Goal: Task Accomplishment & Management: Complete application form

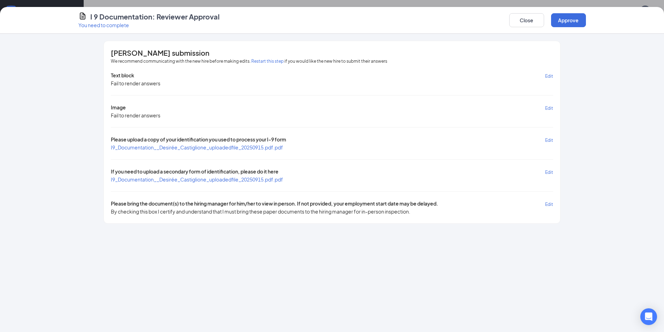
click at [154, 149] on span "I9_Documentation__Desirée_Castiglione_uploadedfile_20250915.pdf.pdf" at bounding box center [197, 147] width 172 height 6
click at [267, 178] on span "I9_Documentation__Desirée_Castiglione_uploadedfile_20250915.pdf.pdf" at bounding box center [197, 179] width 172 height 6
click at [562, 20] on button "Approve" at bounding box center [568, 20] width 35 height 14
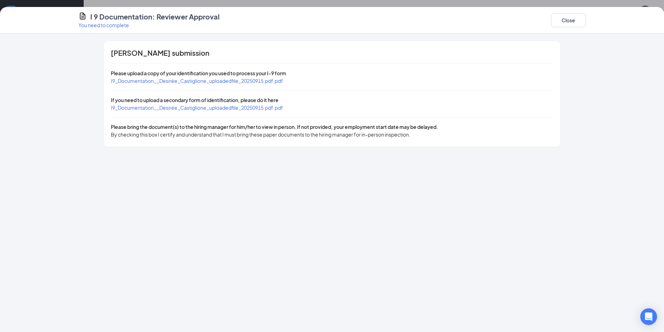
click at [242, 79] on span "I9_Documentation__Desirée_Castiglione_uploadedfile_20250915.pdf.pdf" at bounding box center [197, 81] width 172 height 6
click at [562, 19] on button "Close" at bounding box center [568, 20] width 35 height 14
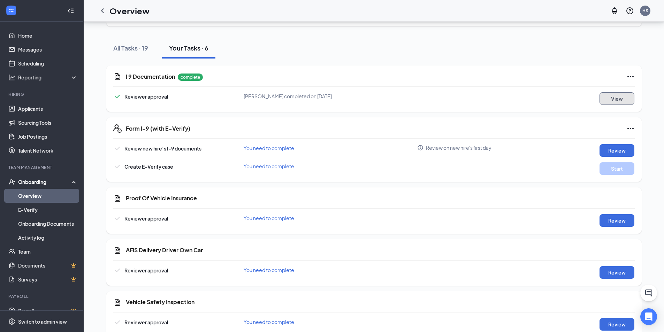
scroll to position [70, 0]
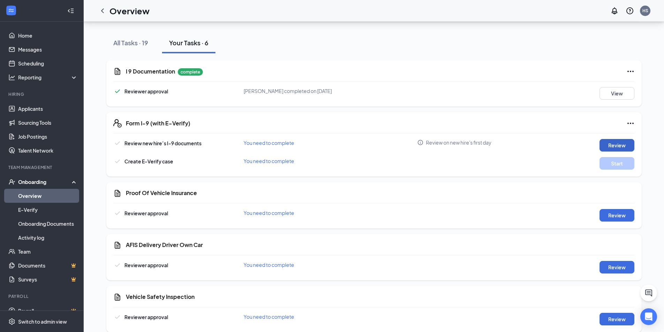
click at [608, 146] on button "Review" at bounding box center [616, 145] width 35 height 13
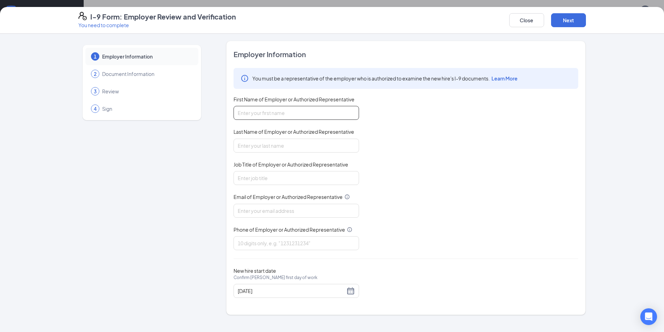
click at [309, 110] on input "First Name of Employer or Authorized Representative" at bounding box center [295, 113] width 125 height 14
type input "[PERSON_NAME]"
type input "[EMAIL_ADDRESS][DOMAIN_NAME]"
type input "5812727"
click at [294, 117] on input "[PERSON_NAME]" at bounding box center [295, 113] width 125 height 14
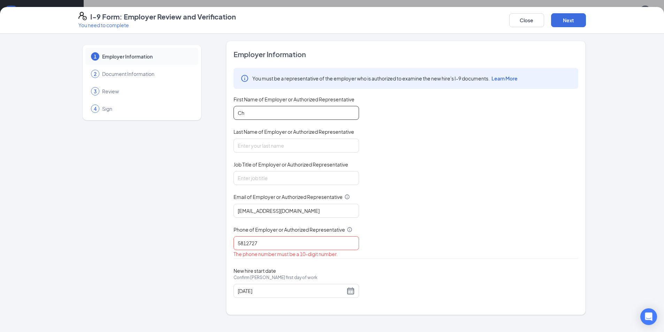
type input "C"
type input "[PERSON_NAME]"
click at [271, 147] on input "Last Name of Employer or Authorized Representative" at bounding box center [295, 146] width 125 height 14
type input "Sheys"
click at [278, 176] on input "Job Title of Employer or Authorized Representative" at bounding box center [295, 178] width 125 height 14
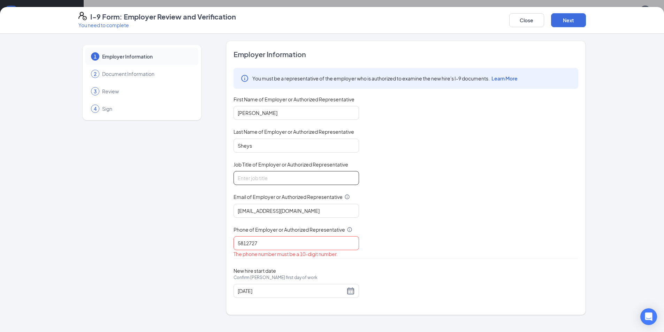
type input "Manager"
click at [288, 239] on input "5812727" at bounding box center [295, 243] width 125 height 14
click at [237, 247] on input "5812727" at bounding box center [295, 243] width 125 height 14
type input "4235812727"
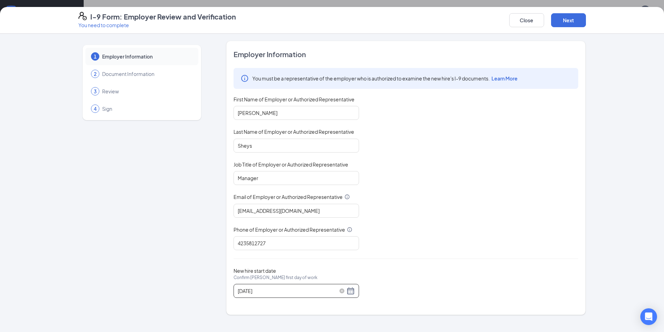
click at [349, 291] on div "[DATE]" at bounding box center [296, 291] width 117 height 8
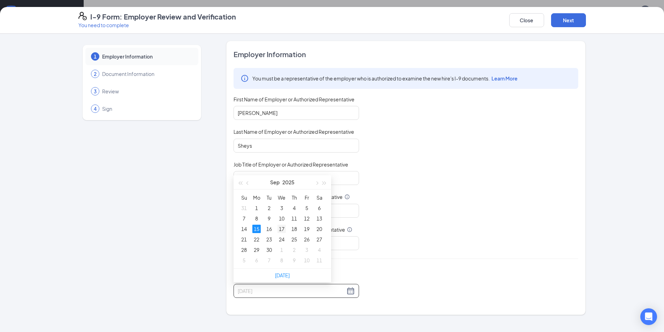
type input "[DATE]"
click at [282, 229] on div "17" at bounding box center [281, 229] width 8 height 8
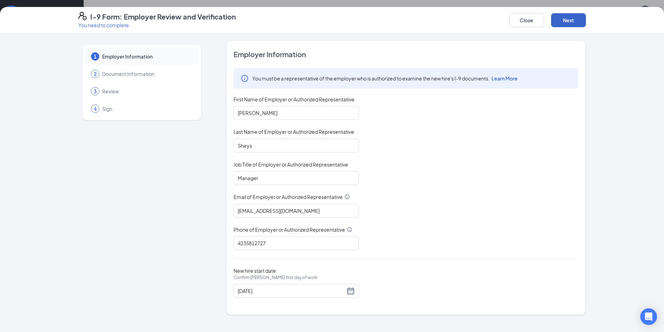
click at [577, 20] on button "Next" at bounding box center [568, 20] width 35 height 14
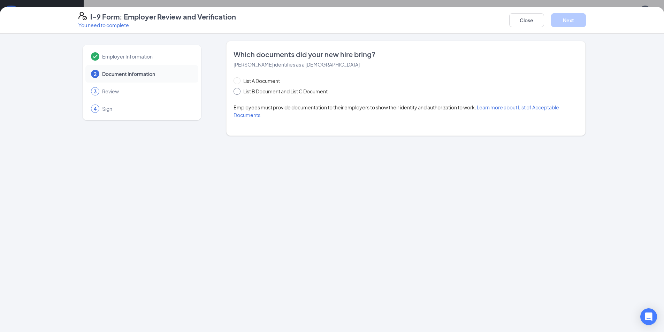
click at [330, 91] on span "List B Document and List C Document" at bounding box center [285, 91] width 90 height 8
click at [238, 91] on input "List B Document and List C Document" at bounding box center [235, 90] width 5 height 5
radio input "true"
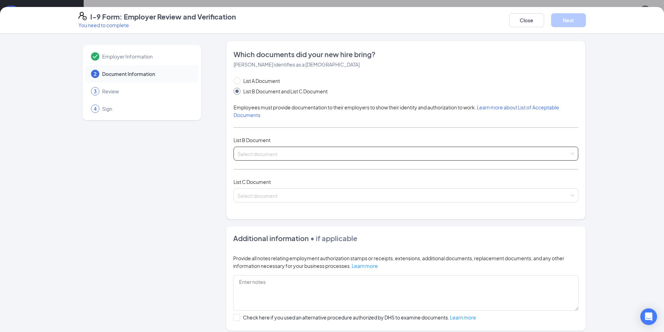
click at [262, 157] on input "search" at bounding box center [403, 152] width 331 height 10
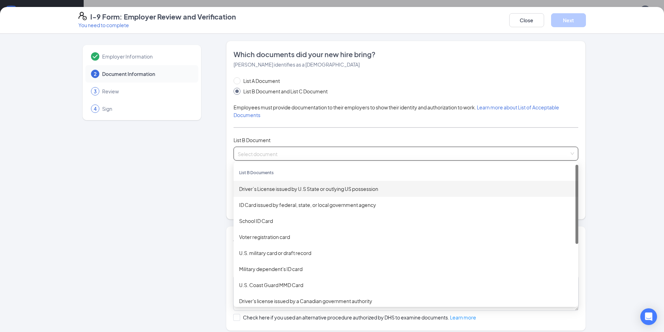
click at [268, 187] on div "Driver’s License issued by U.S State or outlying US possession" at bounding box center [405, 189] width 333 height 8
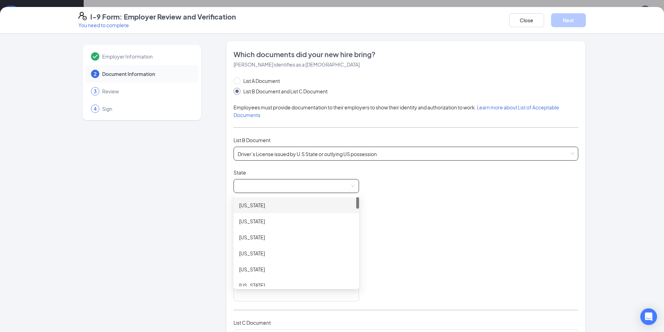
click at [264, 184] on span at bounding box center [296, 185] width 117 height 13
click at [256, 214] on div "[US_STATE]" at bounding box center [296, 211] width 114 height 8
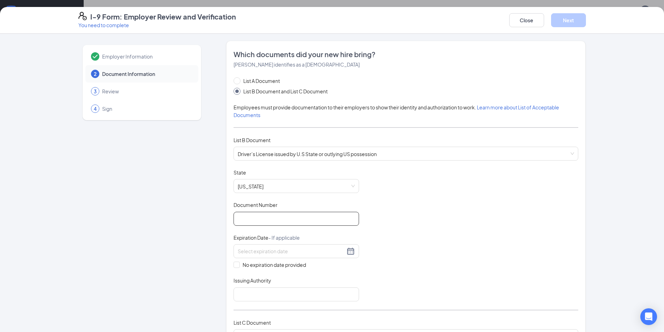
click at [265, 223] on input "Document Number" at bounding box center [295, 219] width 125 height 14
type input "153105944"
click at [272, 248] on input at bounding box center [291, 251] width 107 height 8
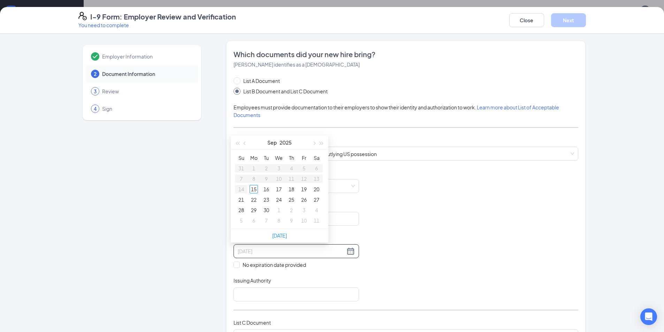
type input "[DATE]"
click at [293, 255] on input at bounding box center [291, 251] width 107 height 8
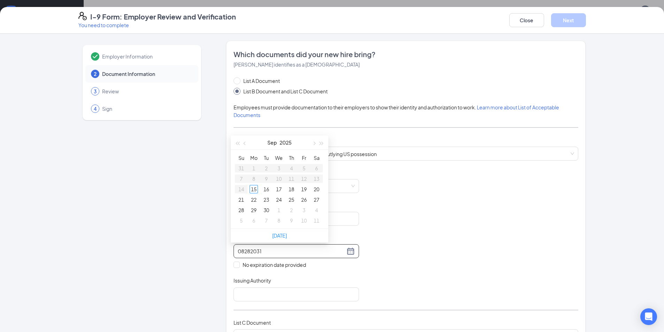
type input "08282031"
click at [292, 276] on div "Document Title Driver’s License issued by U.S State or outlying US possession S…" at bounding box center [405, 235] width 345 height 132
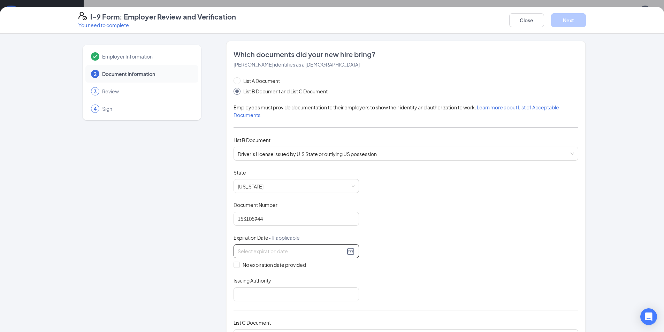
click at [279, 251] on input at bounding box center [291, 251] width 107 height 8
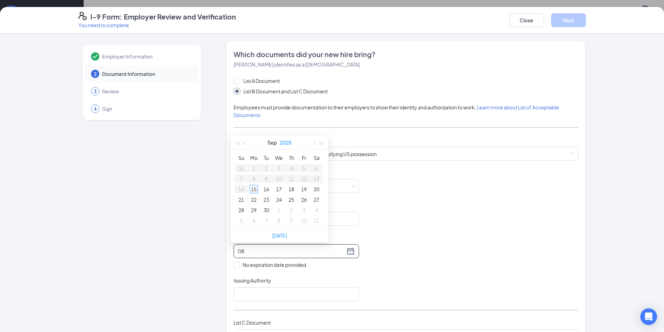
click at [288, 140] on button "2025" at bounding box center [285, 143] width 12 height 14
click at [320, 144] on span "button" at bounding box center [321, 143] width 3 height 3
click at [308, 161] on div "2031" at bounding box center [310, 162] width 21 height 8
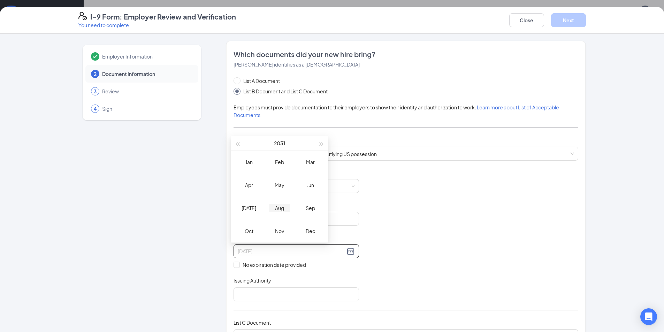
click at [278, 209] on div "Aug" at bounding box center [279, 208] width 21 height 8
click at [291, 210] on div "28" at bounding box center [291, 210] width 8 height 8
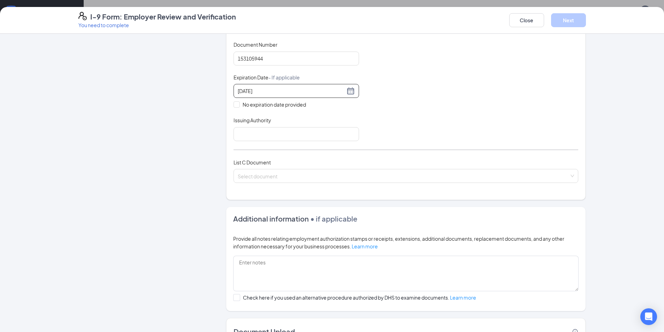
scroll to position [174, 0]
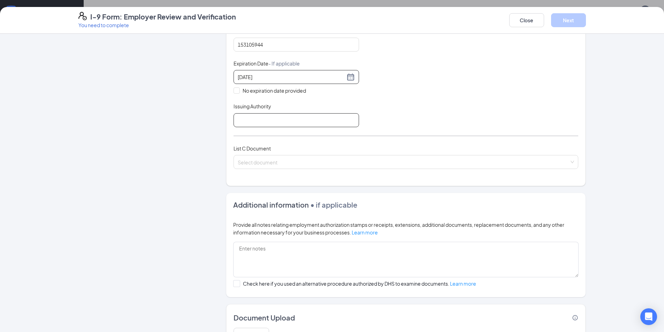
type input "[DATE]"
click at [263, 117] on input "Issuing Authority" at bounding box center [295, 120] width 125 height 14
type input "[US_STATE]"
click at [280, 161] on input "search" at bounding box center [403, 160] width 331 height 10
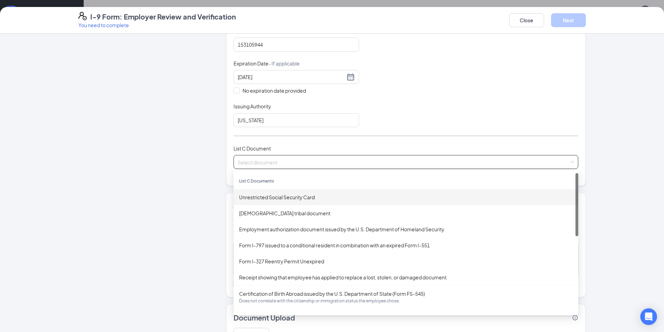
click at [286, 203] on div "Unrestricted Social Security Card" at bounding box center [405, 197] width 345 height 16
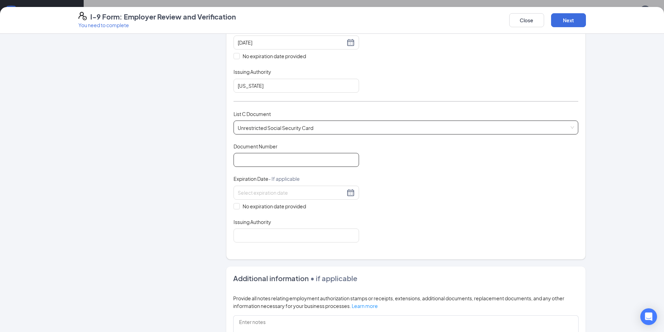
scroll to position [209, 0]
click at [280, 158] on input "Document Number" at bounding box center [295, 160] width 125 height 14
type input "106130815"
click at [234, 203] on input "No expiration date provided" at bounding box center [235, 205] width 5 height 5
checkbox input "true"
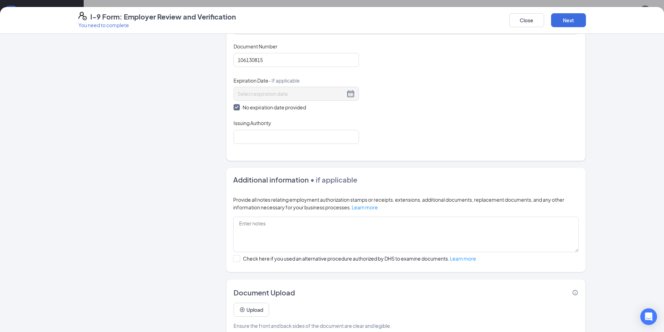
scroll to position [314, 0]
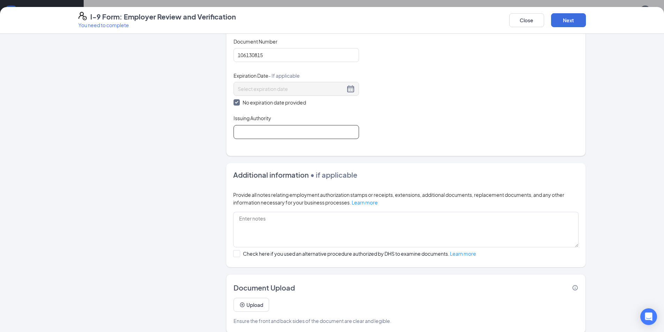
click at [250, 134] on input "Issuing Authority" at bounding box center [295, 132] width 125 height 14
type input "SSA"
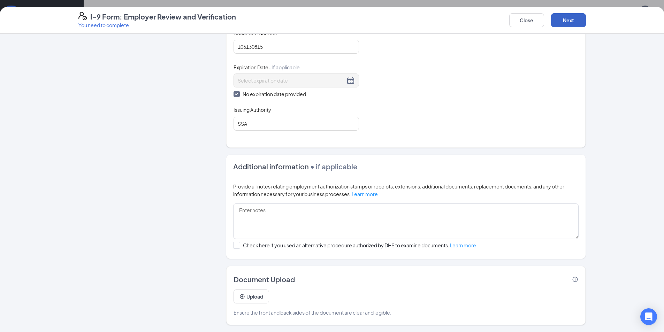
click at [569, 23] on button "Next" at bounding box center [568, 20] width 35 height 14
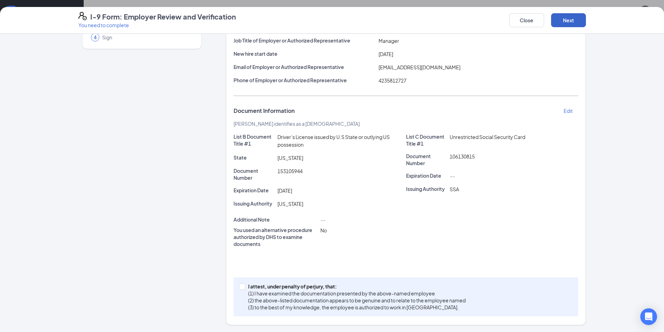
scroll to position [71, 0]
click at [239, 289] on span at bounding box center [242, 287] width 6 height 6
click at [239, 288] on input "I attest, under penalty of [PERSON_NAME], that: (1) I have examined the documen…" at bounding box center [241, 286] width 5 height 5
checkbox input "true"
click at [565, 24] on button "Next" at bounding box center [568, 20] width 35 height 14
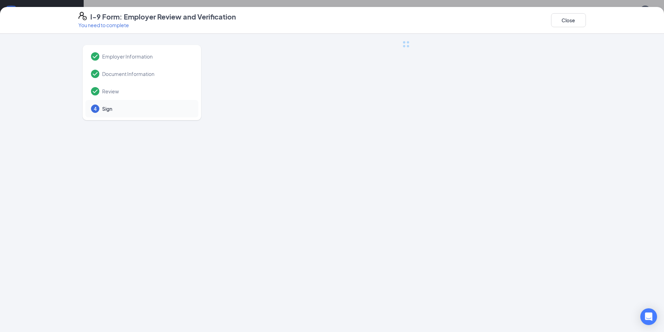
scroll to position [0, 0]
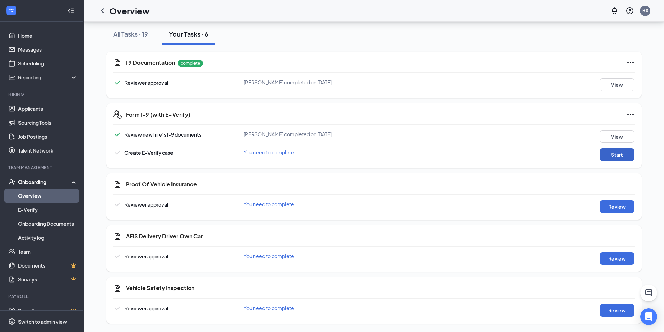
click at [607, 155] on button "Start" at bounding box center [616, 154] width 35 height 13
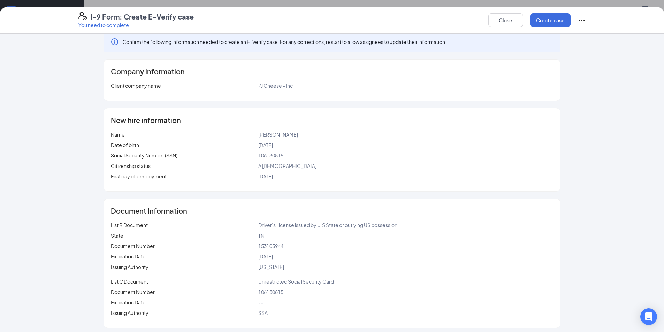
scroll to position [13, 0]
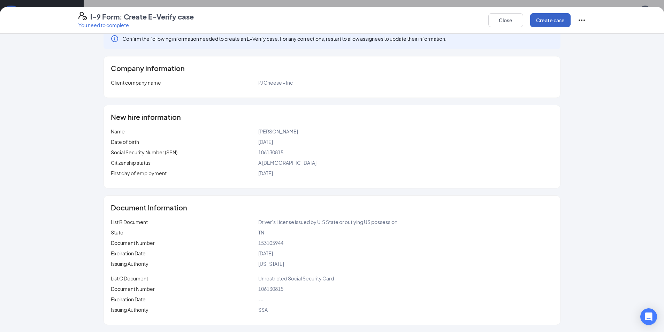
click at [553, 22] on button "Create case" at bounding box center [550, 20] width 40 height 14
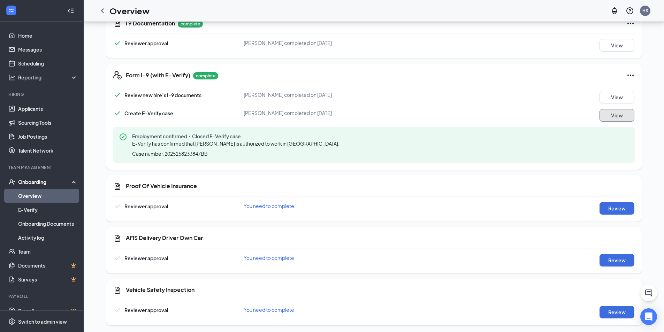
scroll to position [120, 0]
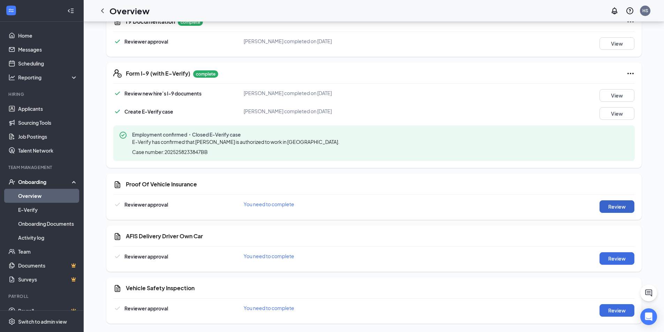
click at [616, 207] on button "Review" at bounding box center [616, 206] width 35 height 13
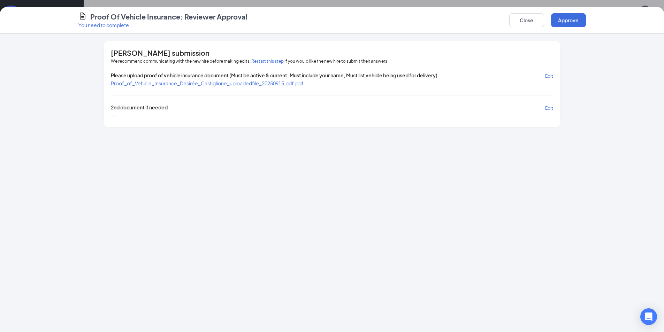
click at [209, 85] on span "Proof_of_Vehicle_Insurance_Desirée_Castiglione_uploadedfile_20250915.pdf.pdf" at bounding box center [207, 83] width 193 height 6
click at [562, 21] on button "Approve" at bounding box center [568, 20] width 35 height 14
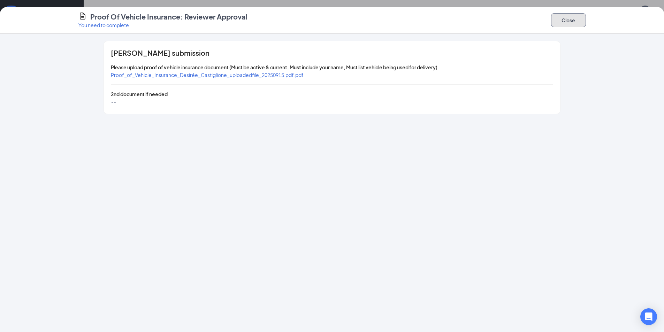
click at [570, 20] on button "Close" at bounding box center [568, 20] width 35 height 14
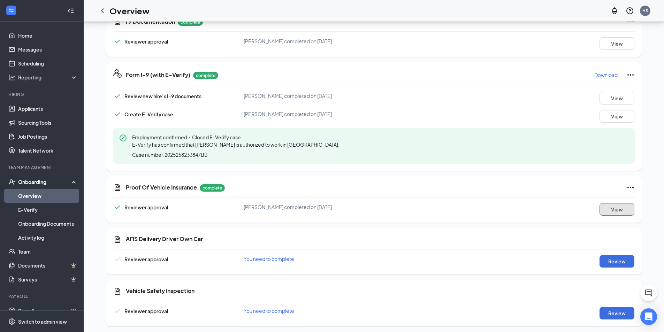
scroll to position [122, 0]
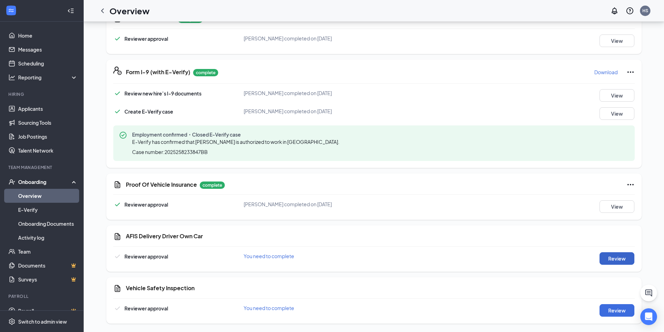
click at [609, 255] on button "Review" at bounding box center [616, 258] width 35 height 13
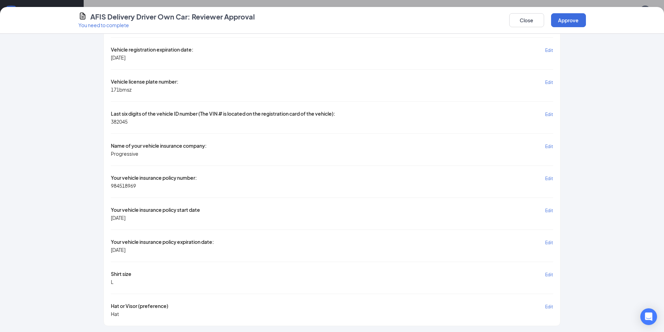
scroll to position [764, 0]
click at [561, 21] on button "Approve" at bounding box center [568, 20] width 35 height 14
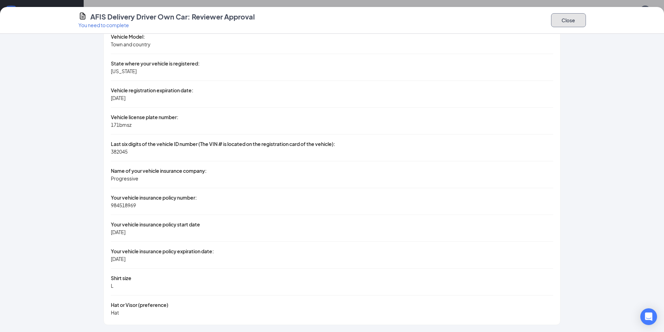
click at [564, 21] on button "Close" at bounding box center [568, 20] width 35 height 14
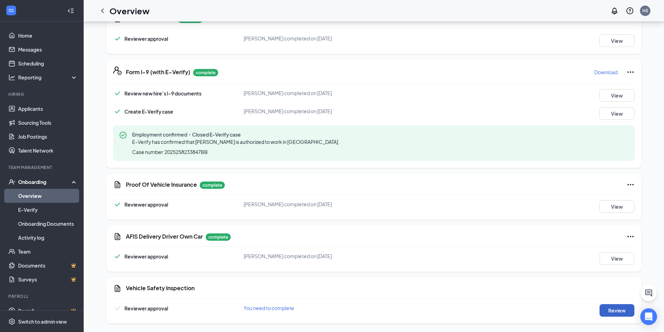
click at [618, 310] on button "Review" at bounding box center [616, 310] width 35 height 13
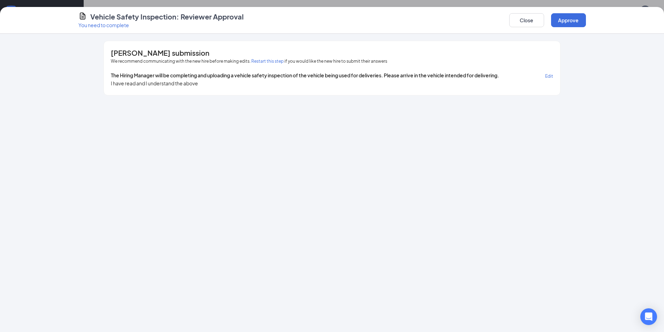
click at [548, 78] on span "Edit" at bounding box center [549, 76] width 8 height 5
click at [118, 83] on span "I Have Read And I Understand The Above" at bounding box center [164, 86] width 97 height 8
click at [116, 83] on input "I Have Read And I Understand The Above" at bounding box center [114, 86] width 6 height 6
checkbox input "false"
click at [526, 78] on span "Cancel" at bounding box center [529, 76] width 14 height 5
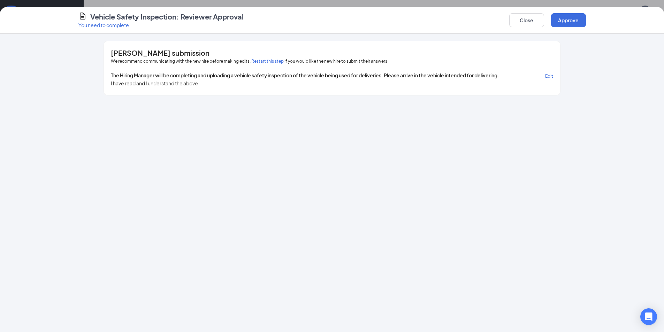
click at [549, 77] on span "Edit" at bounding box center [549, 76] width 8 height 5
click at [549, 77] on span "Save" at bounding box center [548, 76] width 10 height 5
click at [577, 25] on button "Approve" at bounding box center [568, 20] width 35 height 14
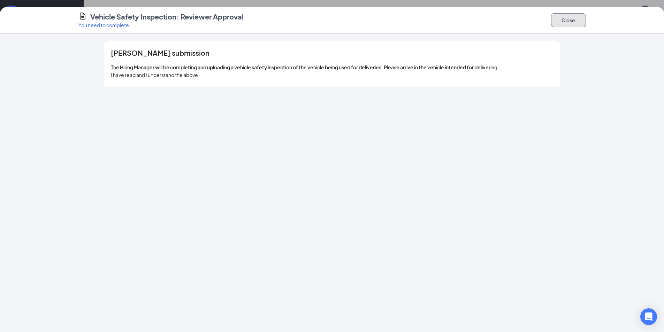
click at [573, 25] on button "Close" at bounding box center [568, 20] width 35 height 14
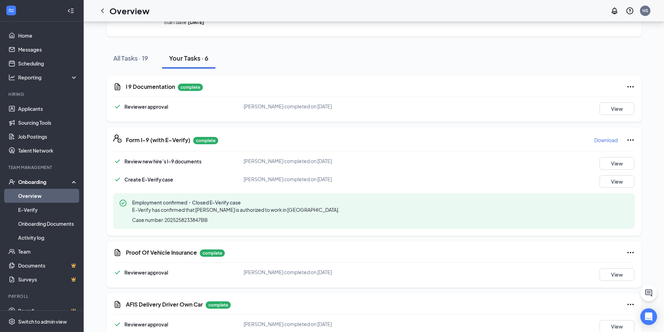
scroll to position [122, 0]
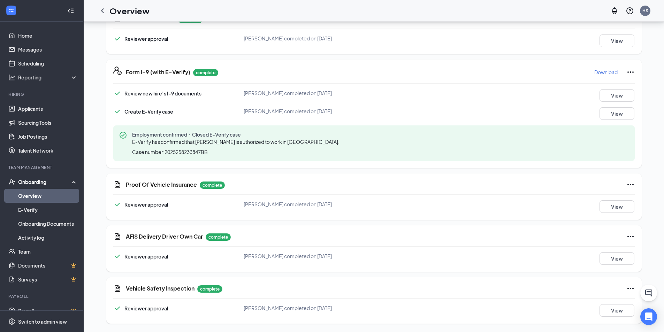
click at [124, 13] on h1 "Overview" at bounding box center [129, 11] width 40 height 12
click at [106, 9] on icon "ChevronLeft" at bounding box center [102, 11] width 8 height 8
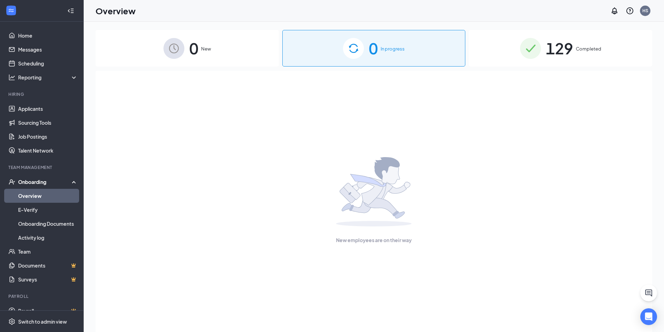
click at [568, 44] on span "129" at bounding box center [559, 48] width 27 height 24
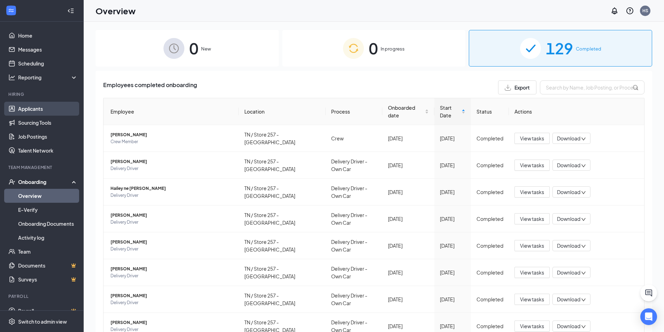
click at [42, 110] on link "Applicants" at bounding box center [48, 109] width 60 height 14
